Goal: Check status: Check status

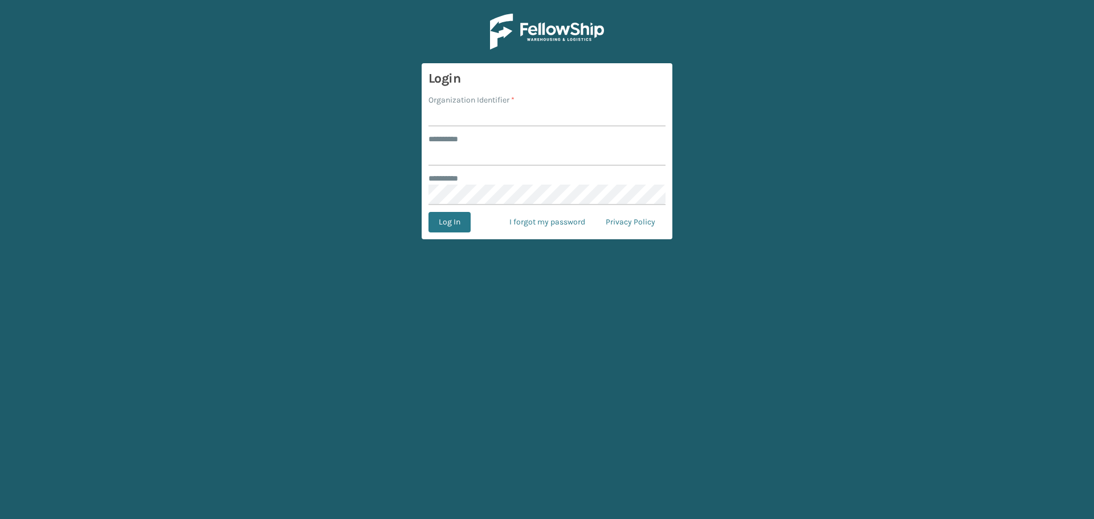
click at [508, 112] on input "Organization Identifier *" at bounding box center [546, 116] width 237 height 21
type input "SuperAdminOrganization"
click at [486, 153] on input "******** *" at bounding box center [546, 155] width 237 height 21
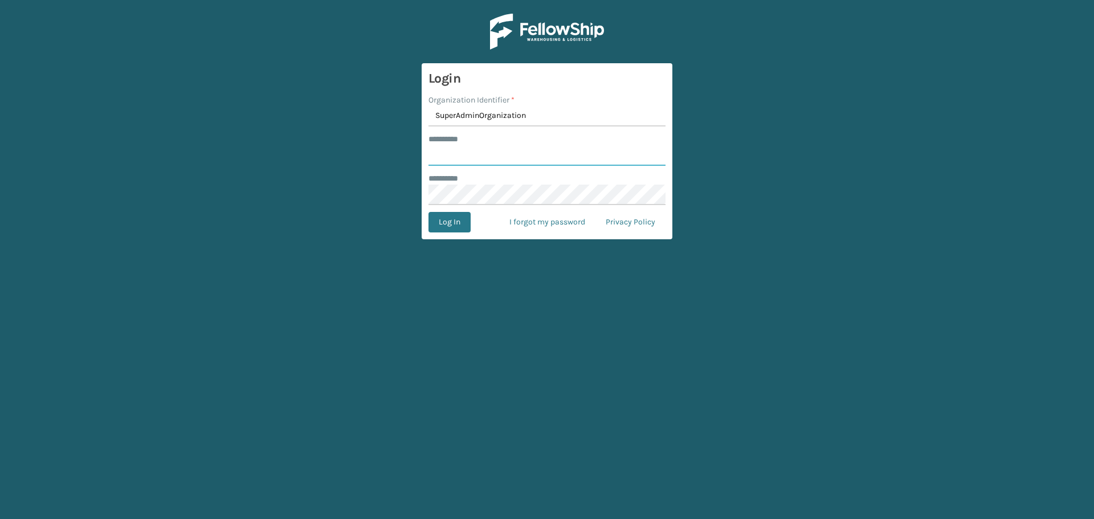
type input "******"
click at [452, 225] on button "Log In" at bounding box center [449, 222] width 42 height 21
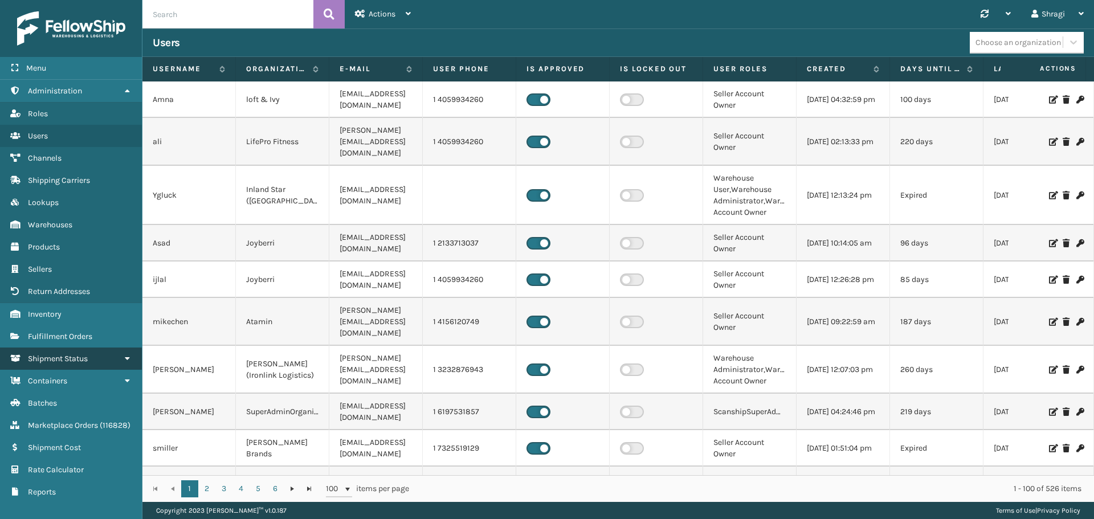
click at [92, 362] on link "Shipment Status" at bounding box center [71, 359] width 142 height 22
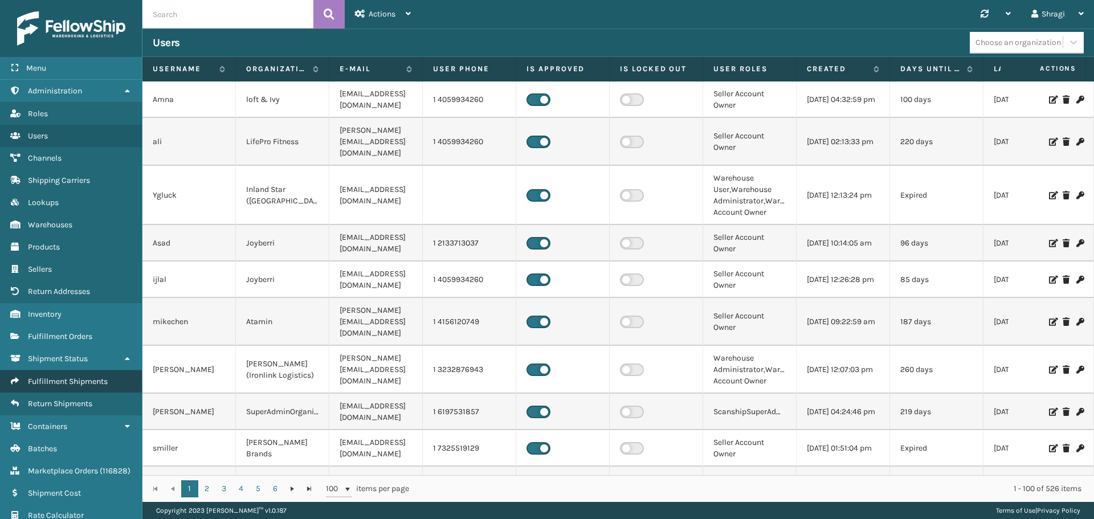
click at [77, 384] on span "Fulfillment Shipments" at bounding box center [68, 382] width 80 height 10
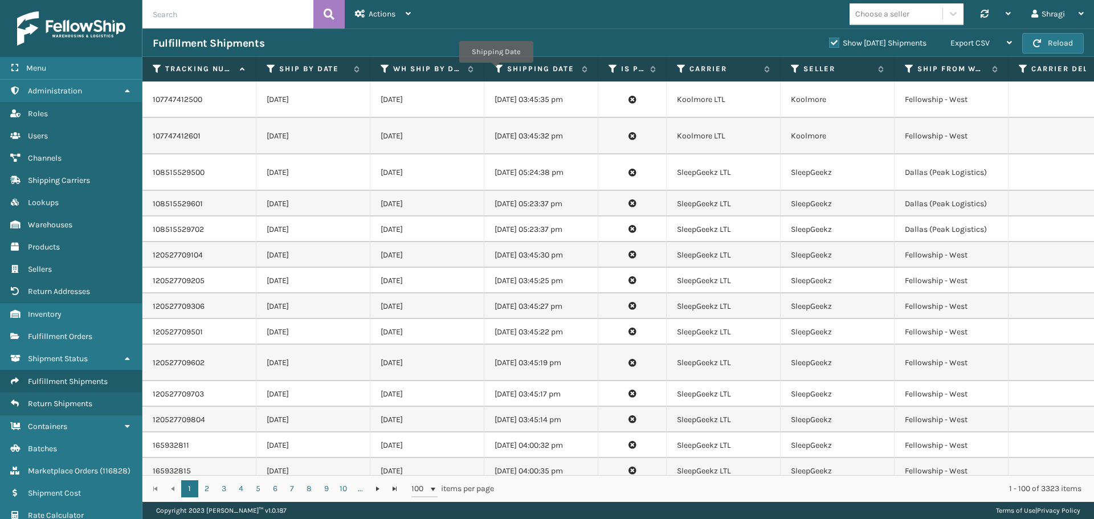
click at [494, 71] on th "Shipping Date" at bounding box center [541, 69] width 114 height 24
click at [499, 64] on icon at bounding box center [499, 69] width 9 height 10
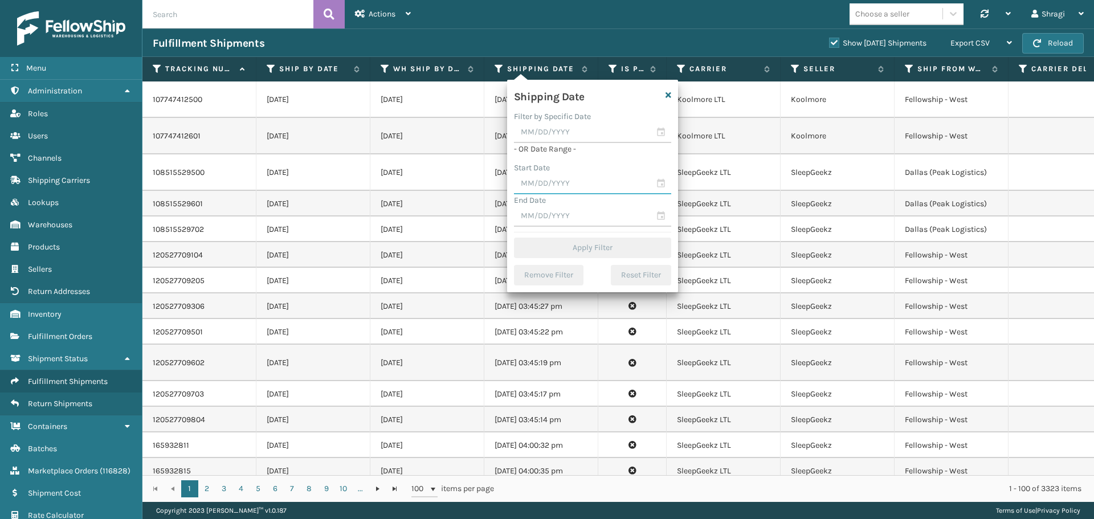
click at [554, 185] on input "text" at bounding box center [592, 184] width 157 height 21
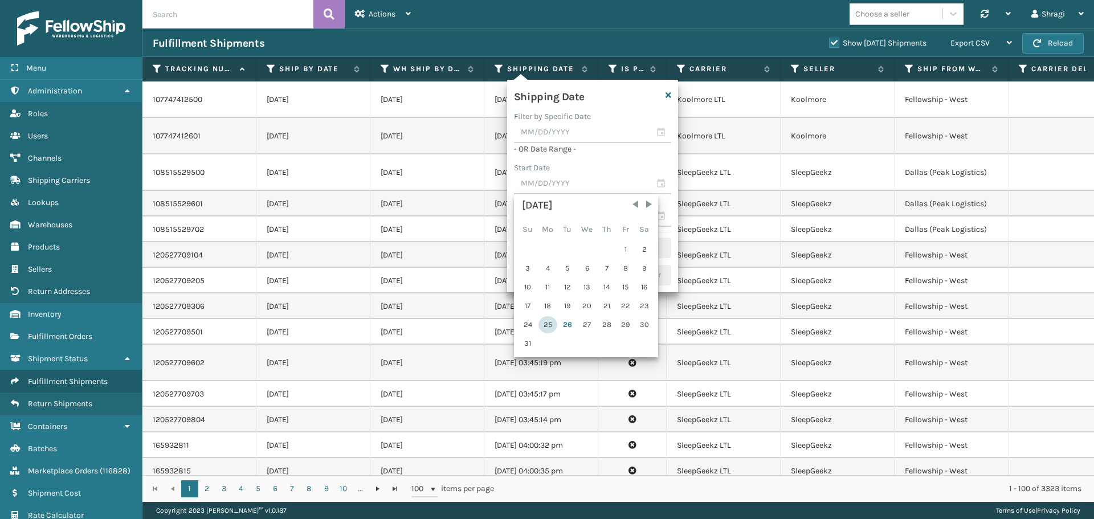
click at [550, 322] on div "25" at bounding box center [547, 324] width 19 height 17
type input "[DATE]"
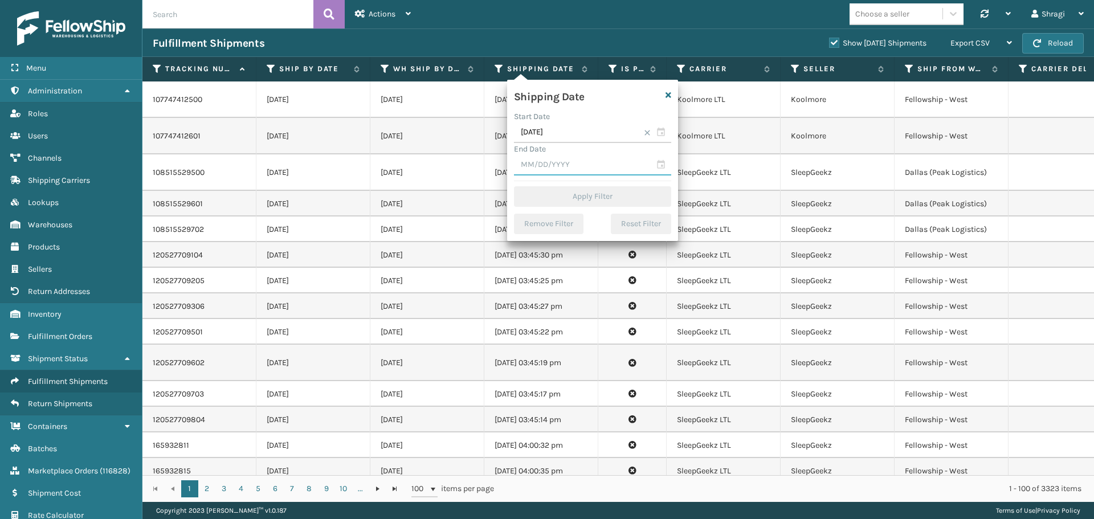
click at [556, 162] on input "text" at bounding box center [592, 165] width 157 height 21
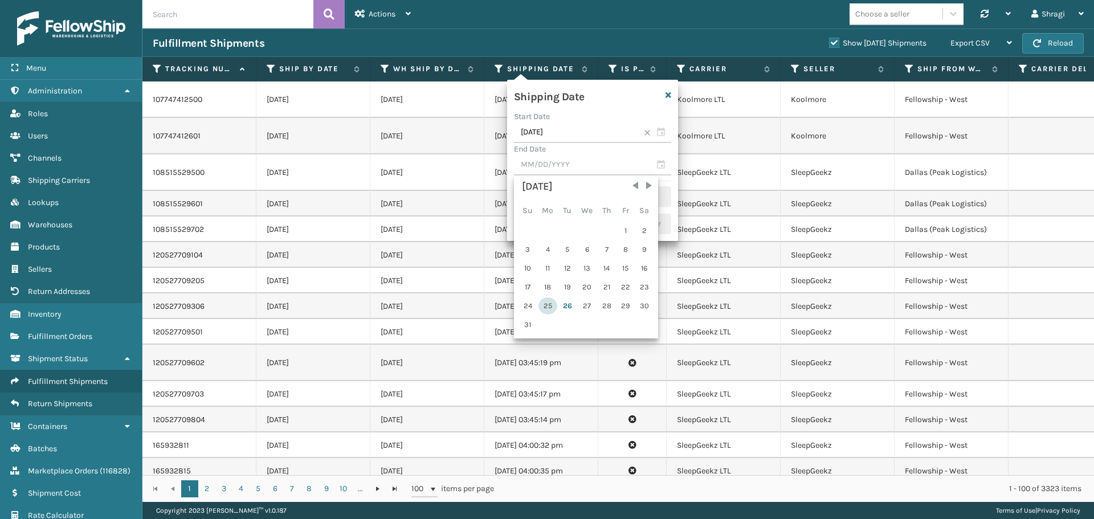
click at [545, 304] on div "25" at bounding box center [547, 305] width 19 height 17
type input "[DATE]"
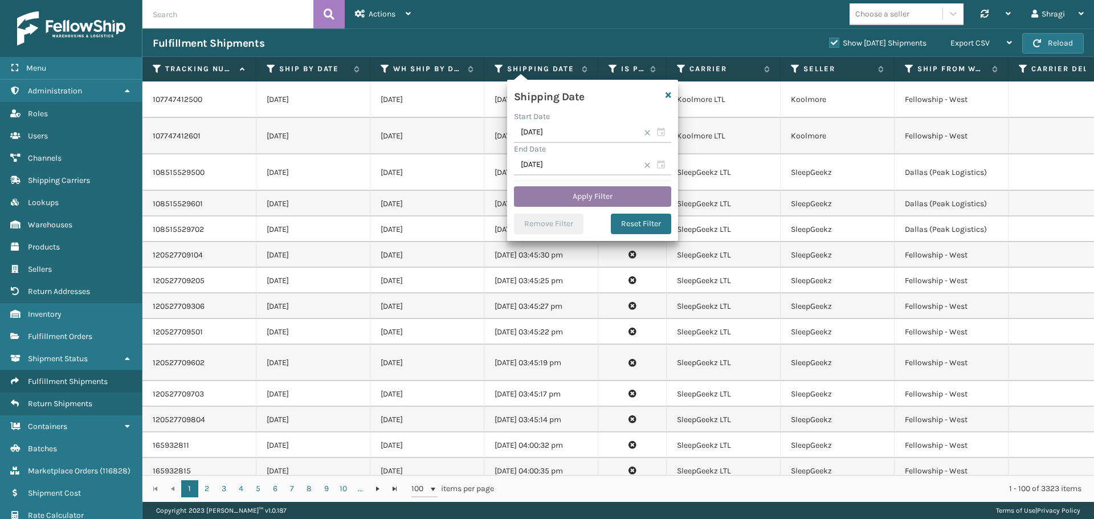
click at [578, 196] on button "Apply Filter" at bounding box center [592, 196] width 157 height 21
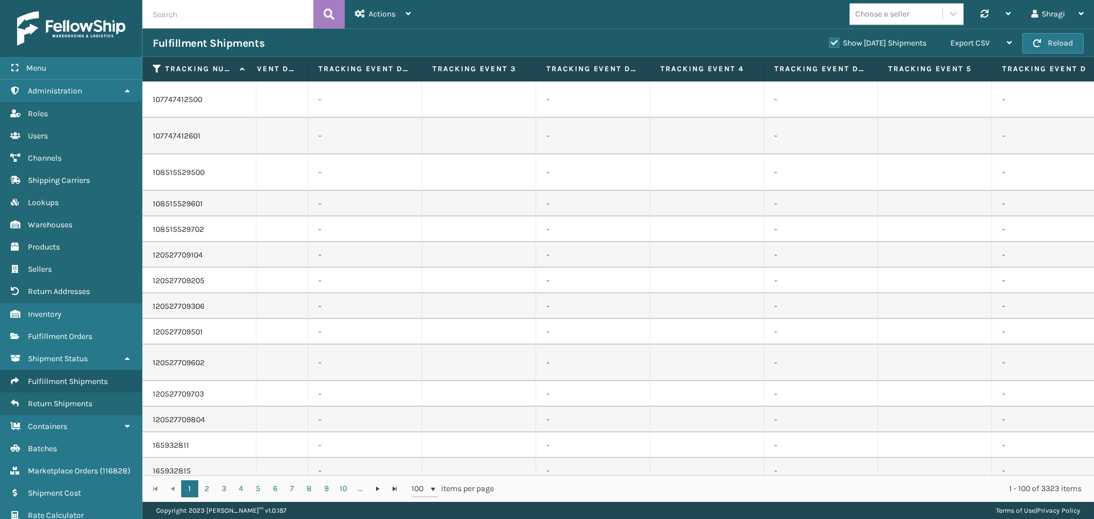
scroll to position [0, 964]
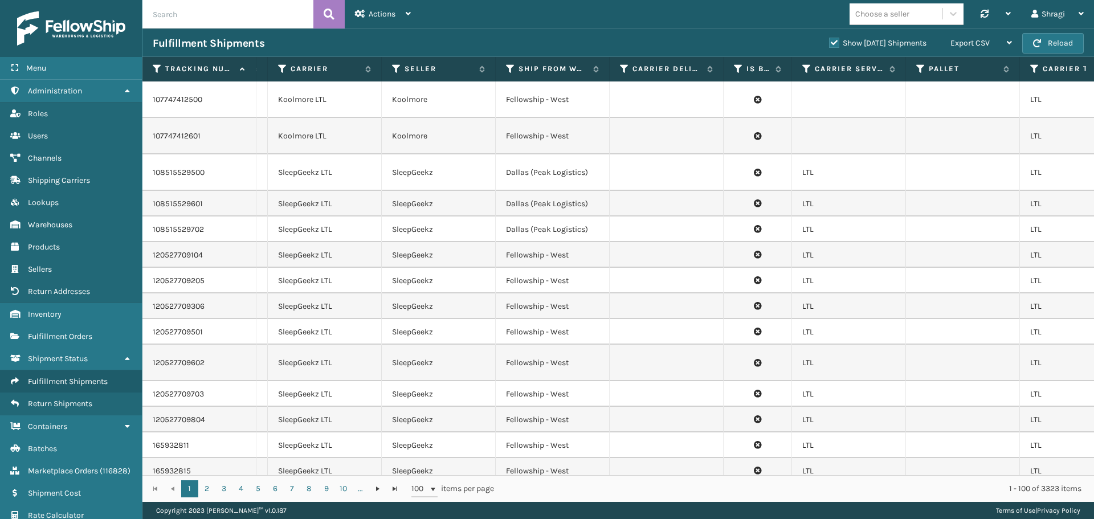
click at [514, 75] on th "Ship from warehouse" at bounding box center [553, 69] width 114 height 24
click at [513, 71] on icon at bounding box center [510, 69] width 9 height 10
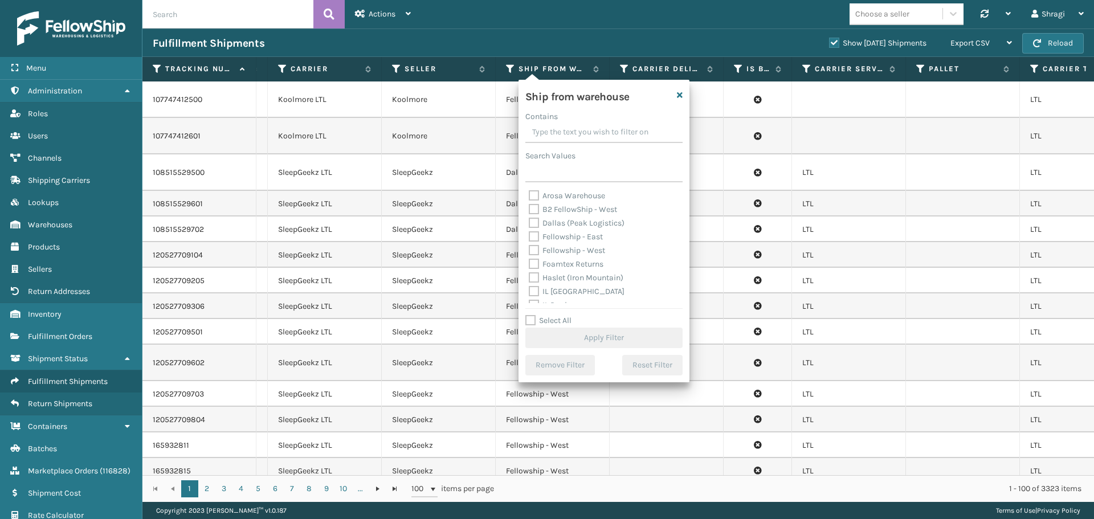
click at [565, 225] on label "Dallas (Peak Logistics)" at bounding box center [577, 223] width 96 height 10
click at [529, 224] on input "Dallas (Peak Logistics)" at bounding box center [529, 219] width 1 height 7
checkbox input "true"
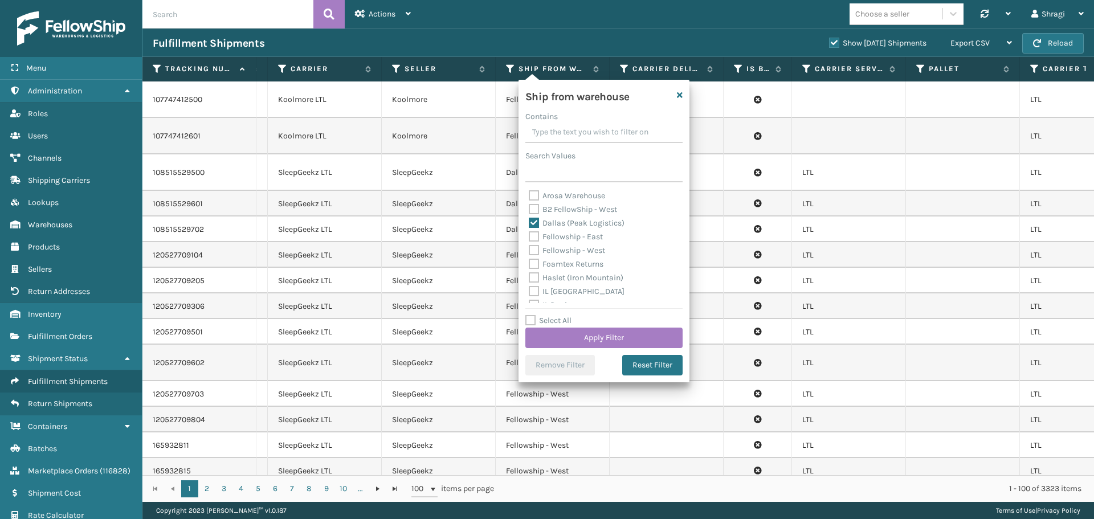
click at [560, 240] on label "Fellowship - East" at bounding box center [566, 237] width 74 height 10
click at [529, 238] on input "Fellowship - East" at bounding box center [529, 233] width 1 height 7
checkbox input "true"
click at [558, 252] on label "Fellowship - West" at bounding box center [567, 251] width 76 height 10
click at [529, 251] on input "Fellowship - West" at bounding box center [529, 247] width 1 height 7
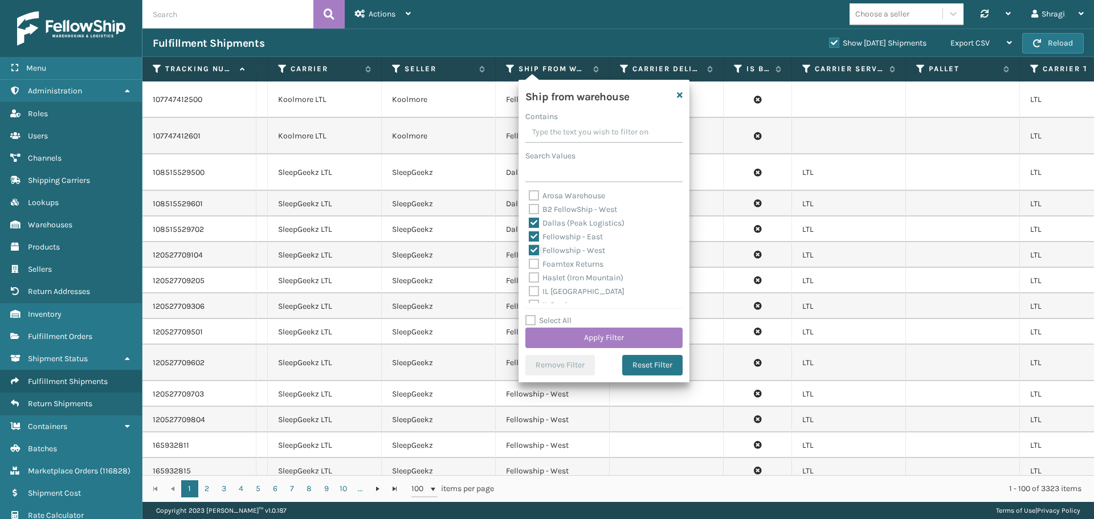
checkbox input "true"
click at [615, 281] on label "Haslet (Iron Mountain)" at bounding box center [576, 278] width 95 height 10
click at [529, 279] on input "Haslet (Iron Mountain)" at bounding box center [529, 274] width 1 height 7
checkbox input "true"
click at [603, 272] on label "[US_STATE] (TF Fulfillment)" at bounding box center [584, 273] width 111 height 10
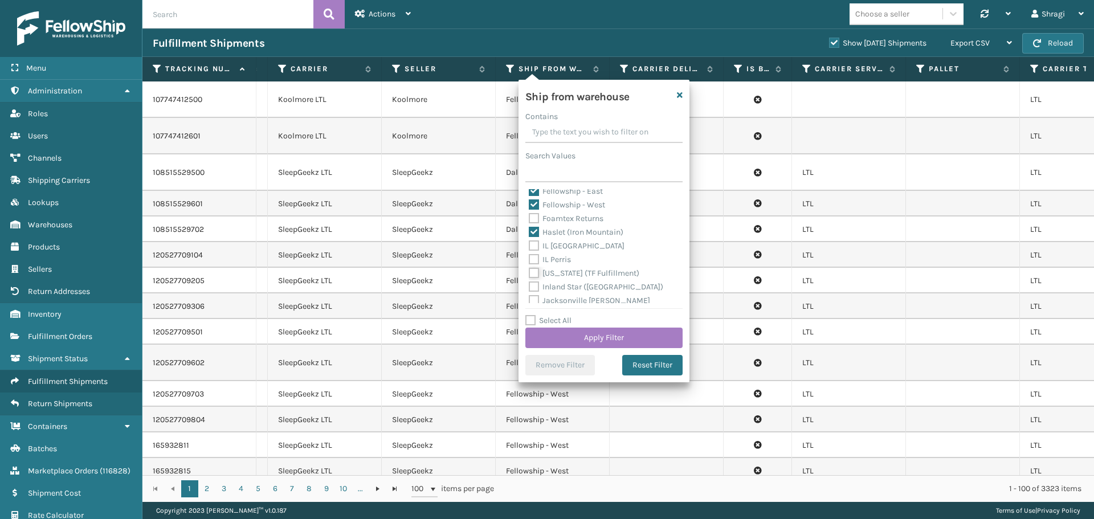
click at [529, 272] on input "[US_STATE] (TF Fulfillment)" at bounding box center [529, 270] width 1 height 7
checkbox input "true"
click at [672, 297] on div "Arosa Warehouse B2 FellowShip - [GEOGRAPHIC_DATA] (Peak Logistics) Fellowship -…" at bounding box center [603, 246] width 157 height 114
click at [683, 300] on div "Ship from warehouse Contains Search Values Arosa Warehouse B2 FellowShip - [GEO…" at bounding box center [603, 231] width 171 height 303
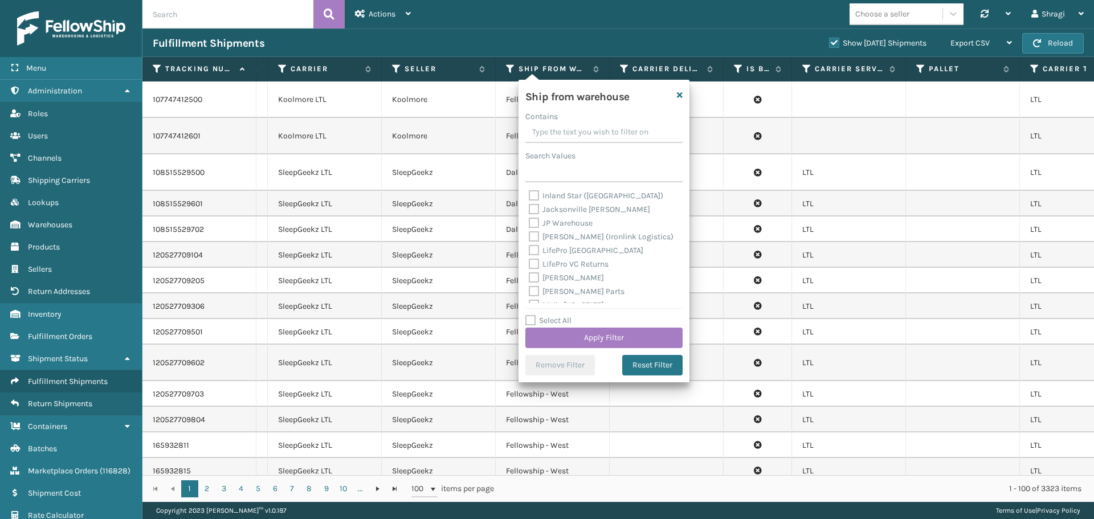
click at [554, 278] on label "[PERSON_NAME]" at bounding box center [566, 278] width 75 height 10
click at [529, 278] on input "[PERSON_NAME]" at bounding box center [529, 274] width 1 height 7
checkbox input "true"
click at [548, 276] on label "TFM" at bounding box center [543, 278] width 28 height 10
click at [529, 276] on input "TFM" at bounding box center [529, 274] width 1 height 7
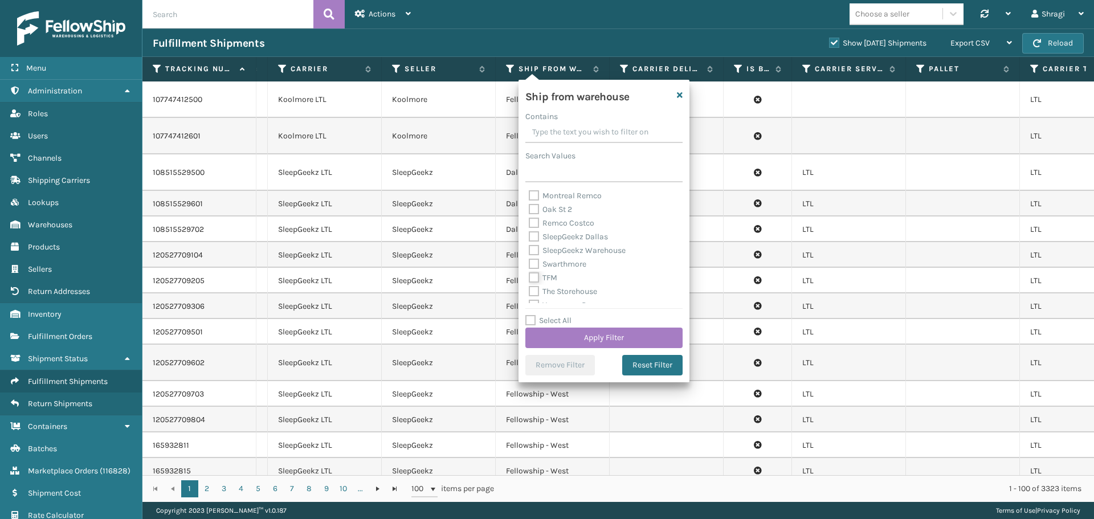
checkbox input "true"
click at [561, 253] on label "SleepGeekz Warehouse" at bounding box center [577, 251] width 97 height 10
click at [529, 251] on input "SleepGeekz Warehouse" at bounding box center [529, 247] width 1 height 7
checkbox input "true"
click at [613, 338] on button "Apply Filter" at bounding box center [603, 338] width 157 height 21
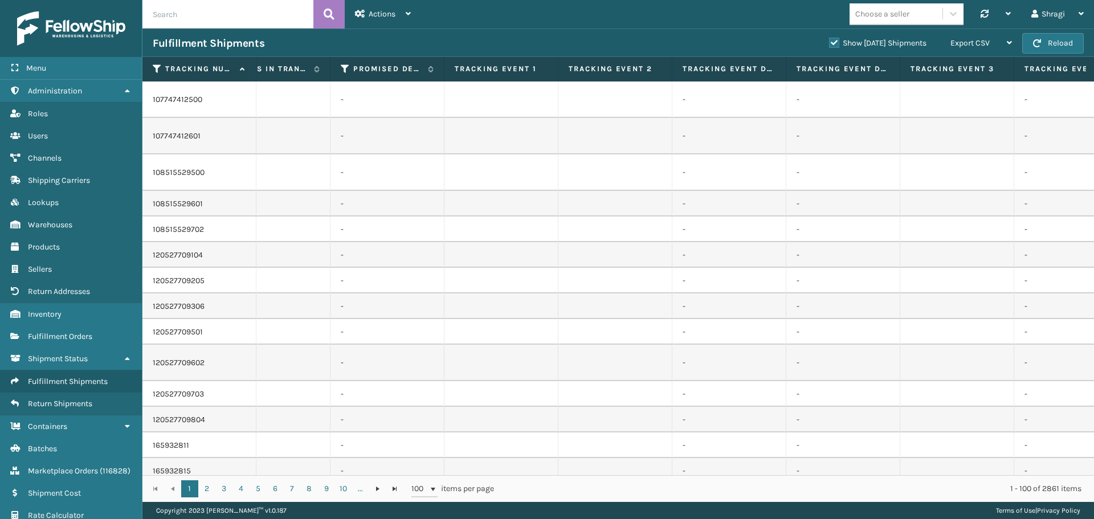
drag, startPoint x: 636, startPoint y: 476, endPoint x: 837, endPoint y: 479, distance: 201.1
click at [837, 479] on div "1 2 3 4 5 6 7 8 9 10 ... 1 2 3 4 5 6 7 8 9 10 ... 100 items per page 1 - 100 of…" at bounding box center [617, 488] width 951 height 27
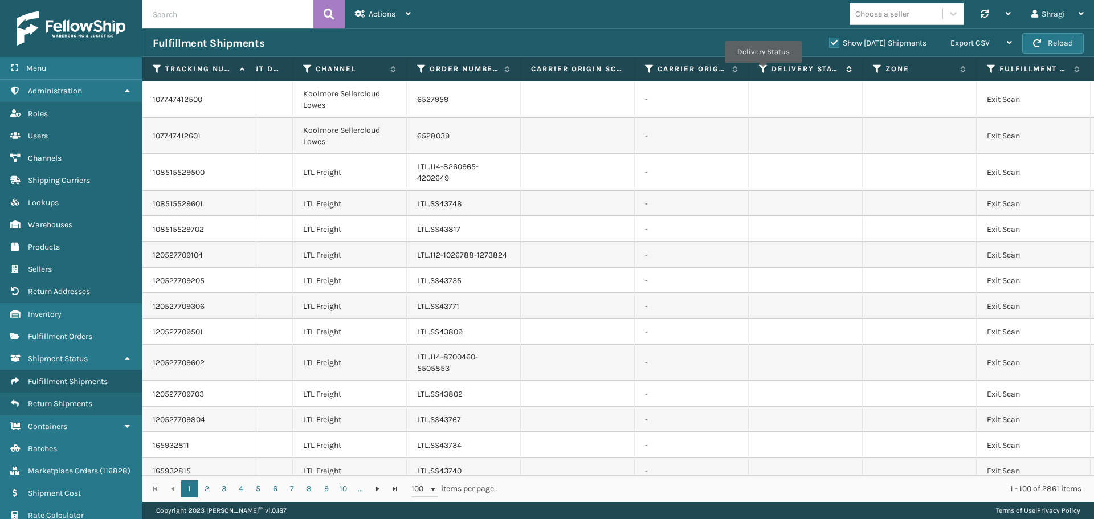
click at [763, 71] on icon at bounding box center [763, 69] width 9 height 10
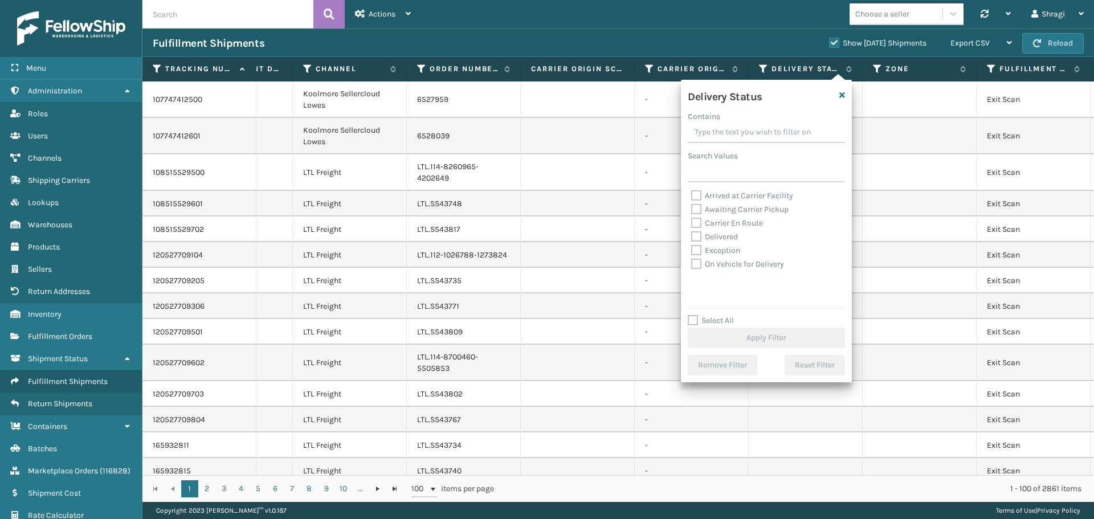
click at [725, 209] on label "Awaiting Carrier Pickup" at bounding box center [739, 210] width 97 height 10
click at [692, 209] on input "Awaiting Carrier Pickup" at bounding box center [691, 206] width 1 height 7
checkbox input "true"
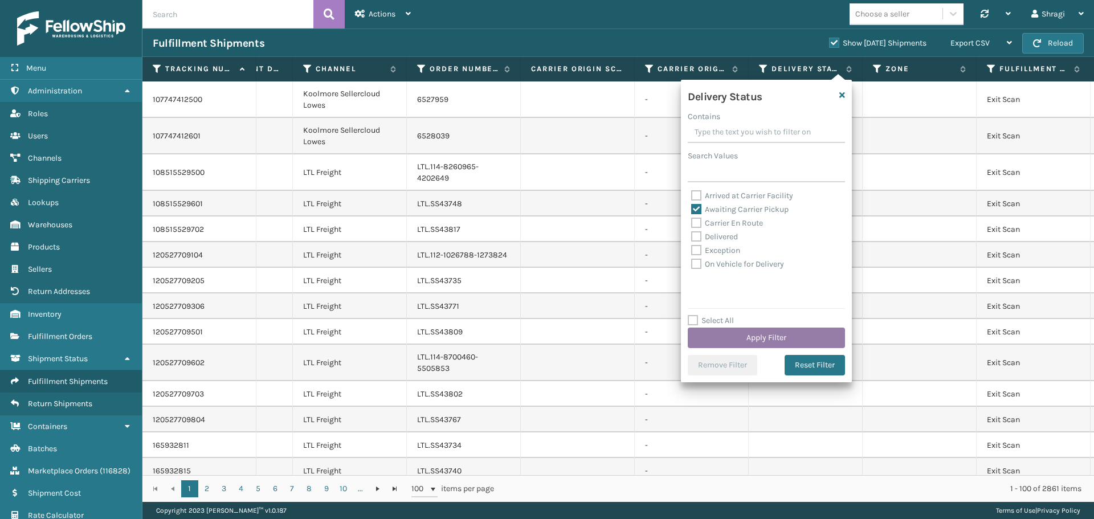
click at [745, 337] on button "Apply Filter" at bounding box center [766, 338] width 157 height 21
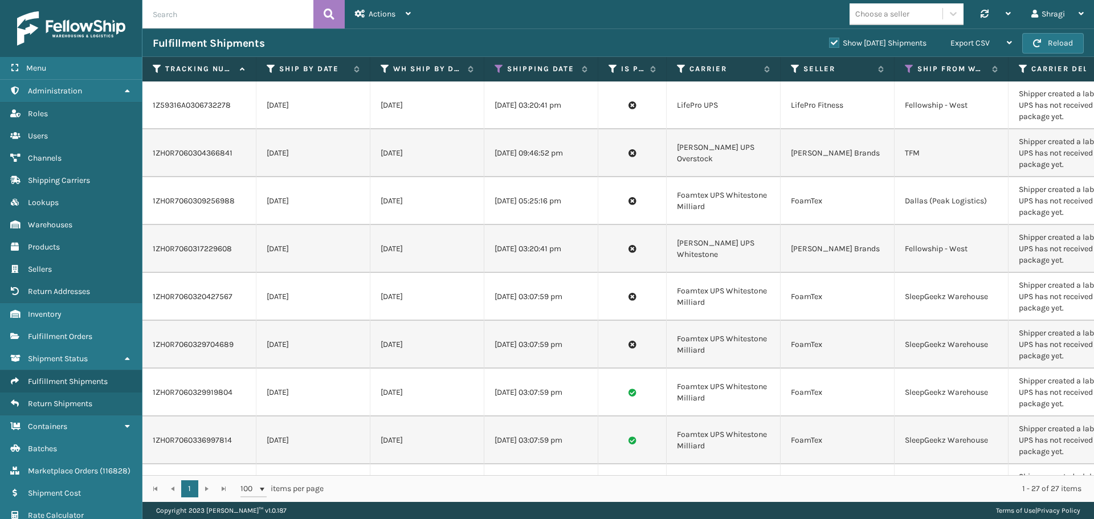
click at [839, 312] on td "FoamTex" at bounding box center [838, 297] width 114 height 48
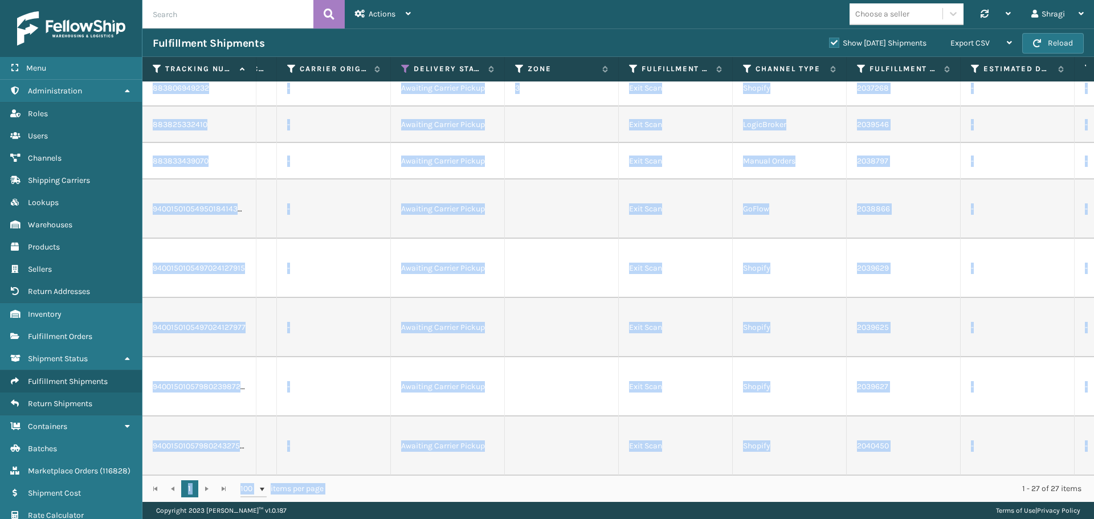
drag, startPoint x: 937, startPoint y: 475, endPoint x: 372, endPoint y: 472, distance: 564.6
click at [342, 472] on div "Tracking Number Ship By Date WH Ship By Date Shipping Date Is Prime Carrier Sel…" at bounding box center [617, 279] width 951 height 445
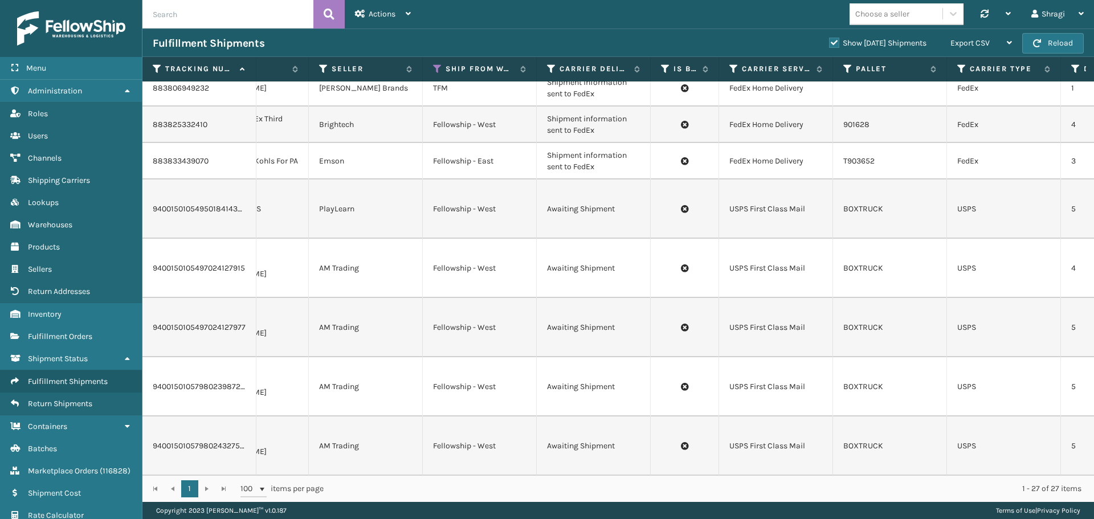
click at [467, 416] on td "Fellowship - West" at bounding box center [480, 445] width 114 height 59
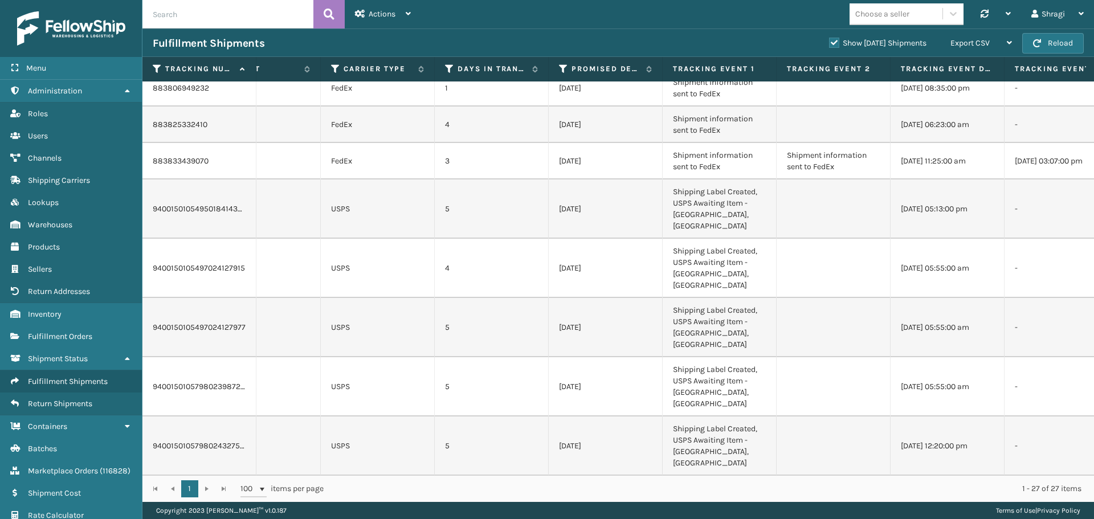
drag, startPoint x: 527, startPoint y: 465, endPoint x: 828, endPoint y: 402, distance: 307.5
click at [492, 476] on td "5" at bounding box center [492, 505] width 114 height 59
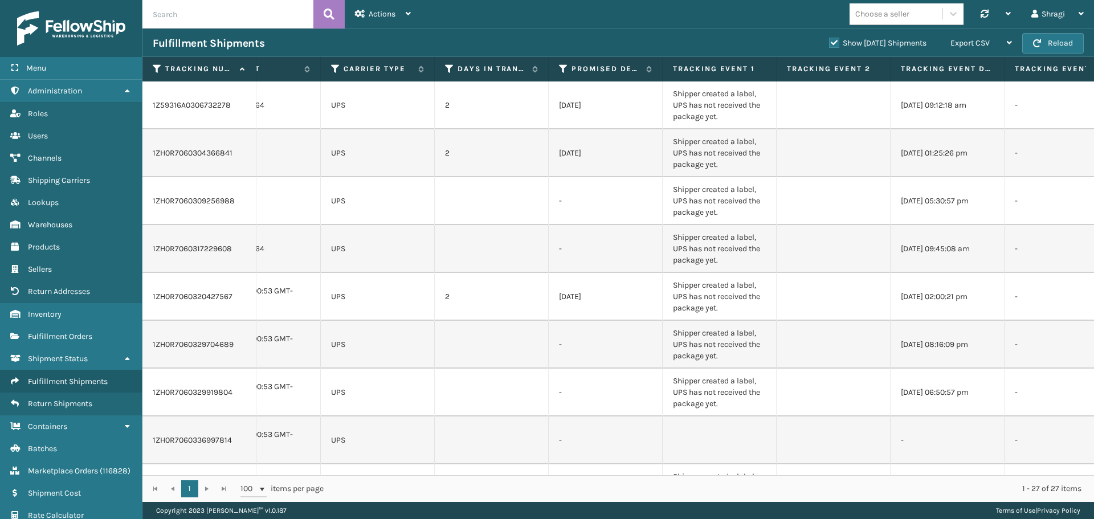
click at [218, 193] on td "1ZH0R7060309256988" at bounding box center [199, 201] width 114 height 48
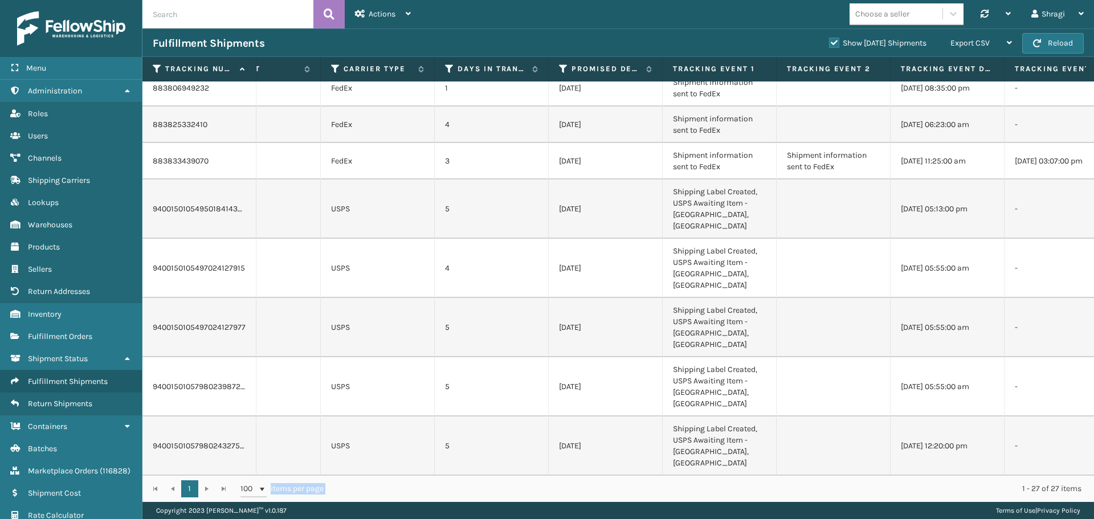
drag, startPoint x: 444, startPoint y: 475, endPoint x: 327, endPoint y: 481, distance: 117.5
click at [327, 481] on div "1 1 100 items per page 1 - 27 of 27 items" at bounding box center [617, 488] width 951 height 27
click at [435, 476] on td "5" at bounding box center [492, 505] width 114 height 59
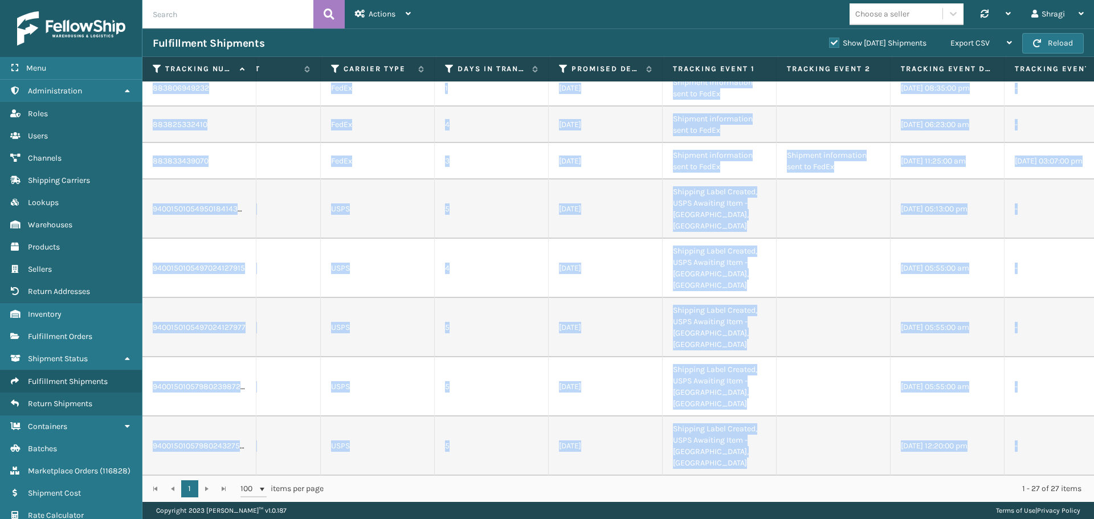
drag, startPoint x: 435, startPoint y: 464, endPoint x: 325, endPoint y: 472, distance: 110.8
click at [325, 472] on div "1Z59316A0306732278 [DATE] [DATE] [DATE] 03:20:41 pm LifePro UPS LifePro Fitness…" at bounding box center [617, 278] width 951 height 394
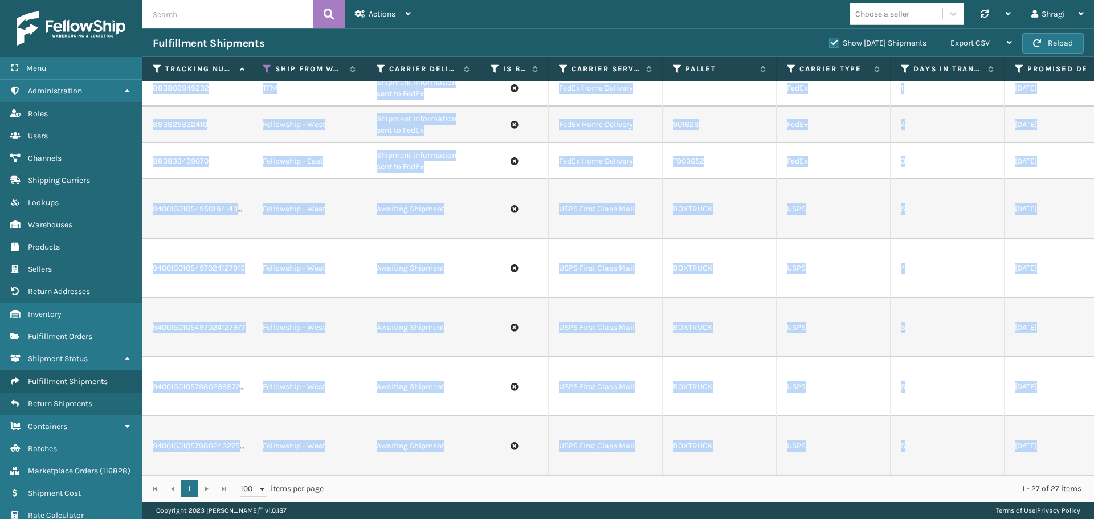
click at [483, 476] on td at bounding box center [514, 505] width 68 height 59
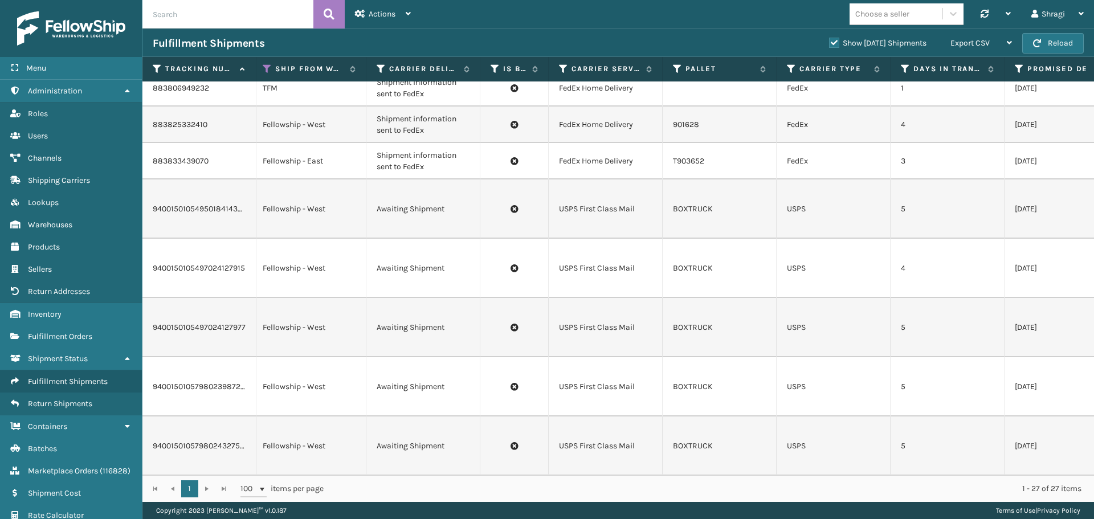
click at [679, 357] on td "BOXTRUCK" at bounding box center [720, 386] width 114 height 59
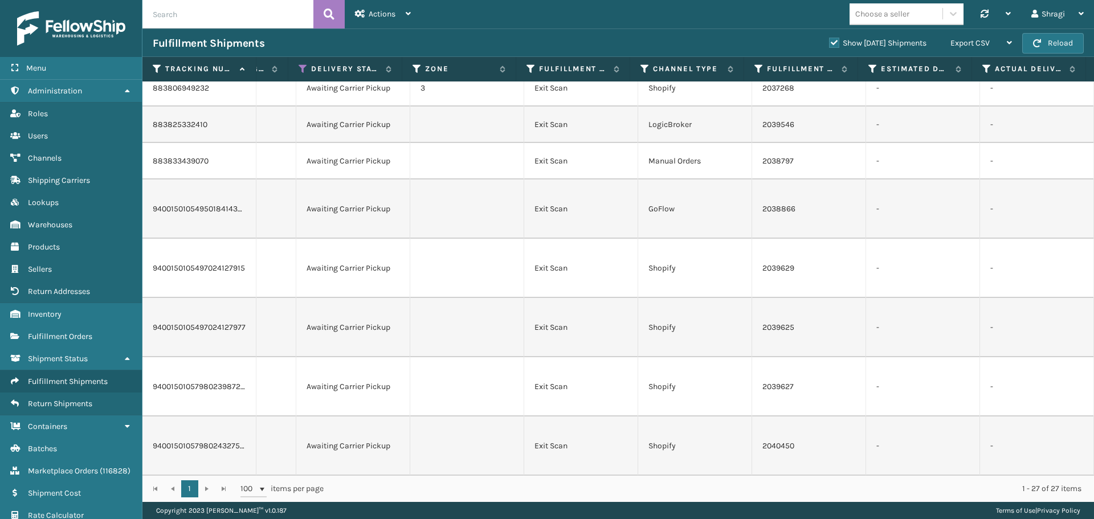
click at [297, 66] on th "Delivery Status" at bounding box center [345, 69] width 114 height 24
click at [304, 71] on icon at bounding box center [303, 69] width 9 height 10
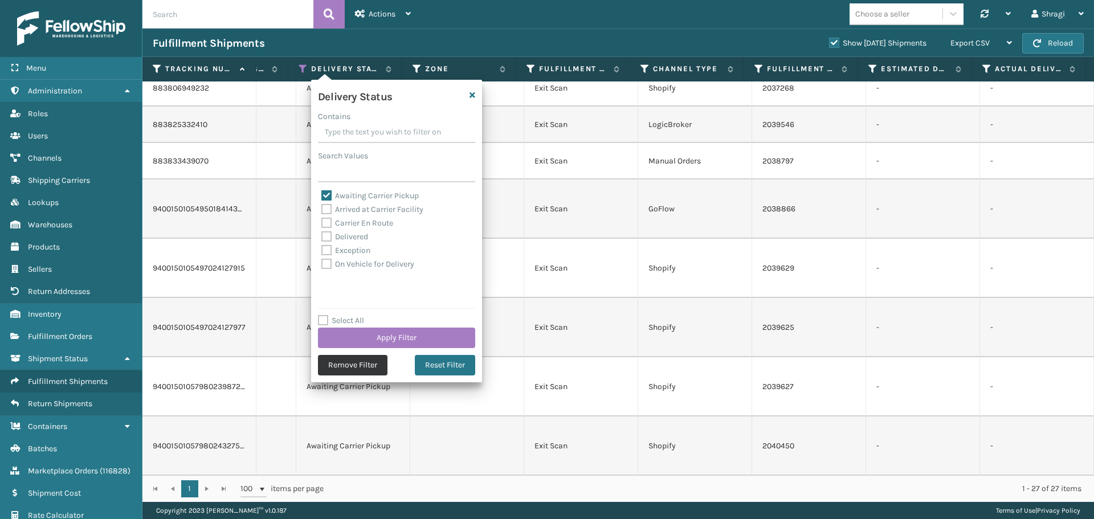
click at [334, 364] on button "Remove Filter" at bounding box center [353, 365] width 70 height 21
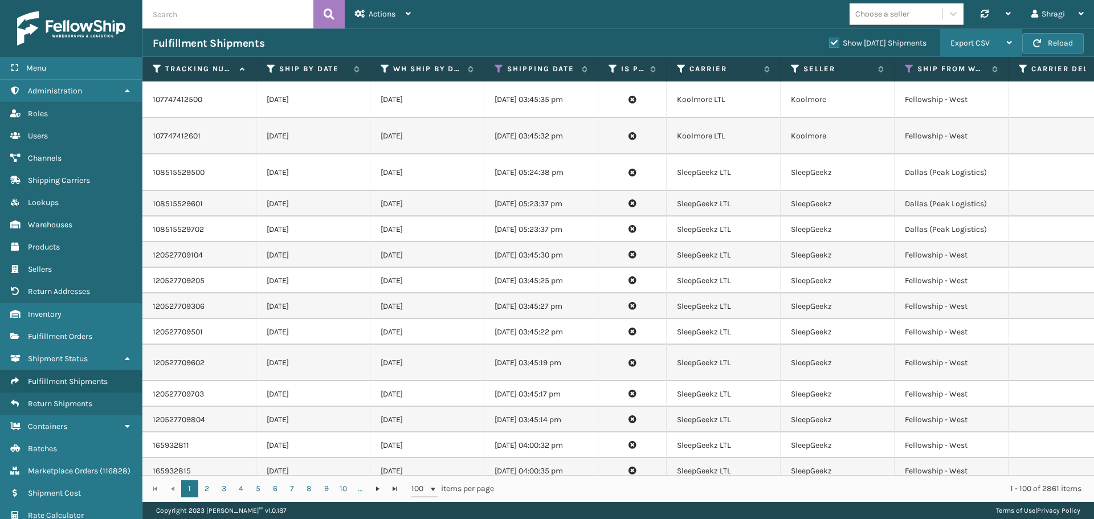
click at [965, 50] on div "Export CSV" at bounding box center [981, 43] width 62 height 28
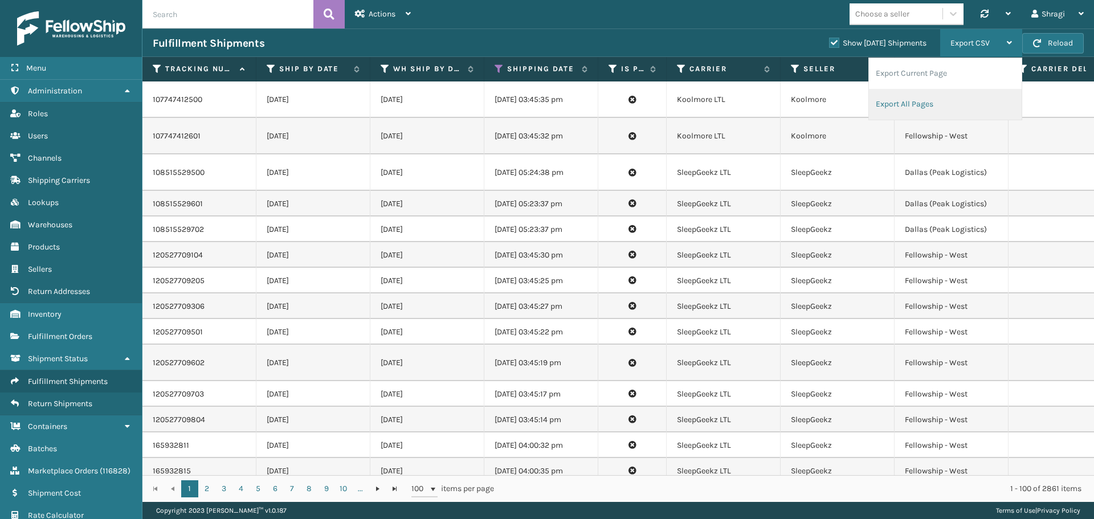
click at [942, 98] on li "Export All Pages" at bounding box center [945, 104] width 153 height 31
